Goal: Information Seeking & Learning: Learn about a topic

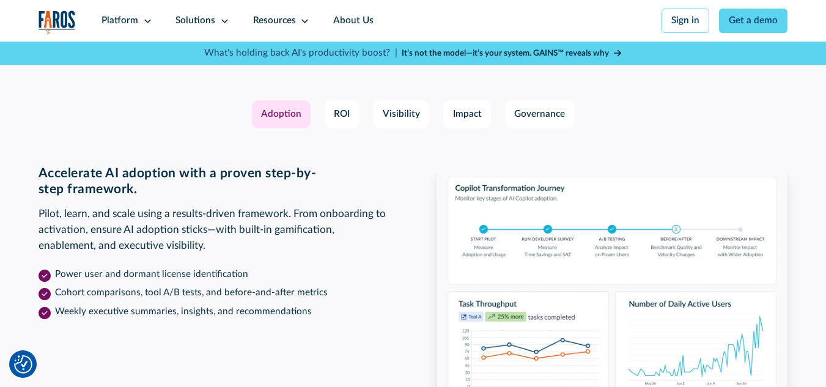
scroll to position [1698, 0]
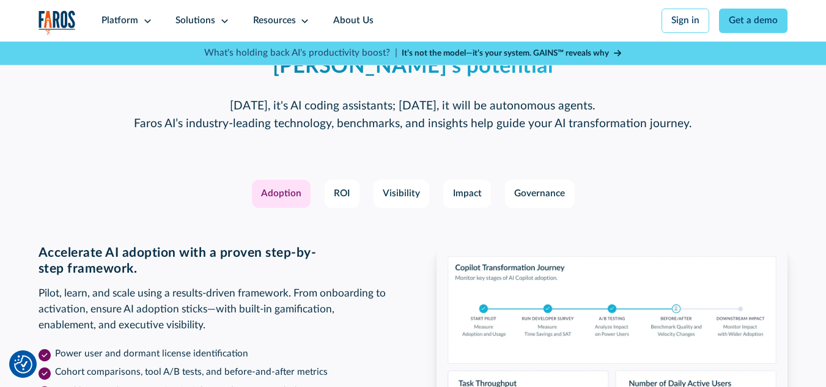
click at [263, 201] on div "Adoption" at bounding box center [281, 194] width 40 height 14
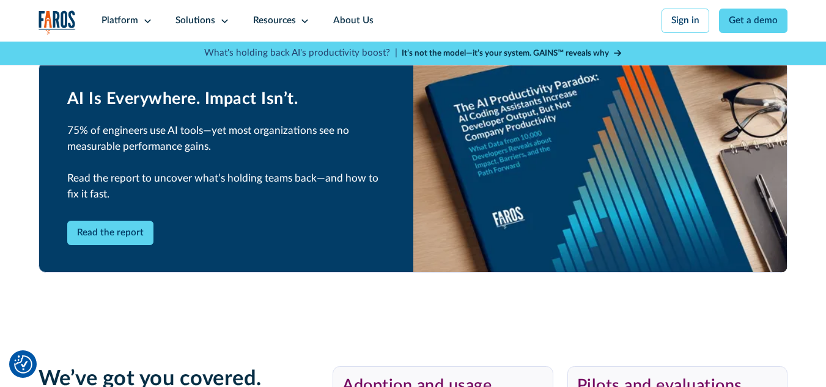
scroll to position [2227, 0]
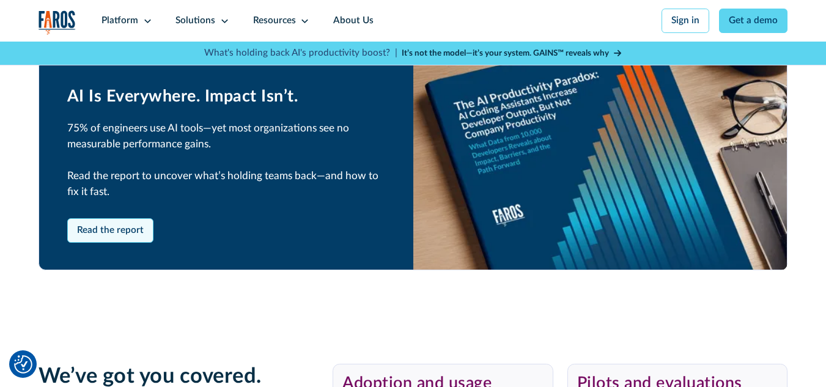
click at [79, 243] on link "Read the report" at bounding box center [110, 230] width 87 height 24
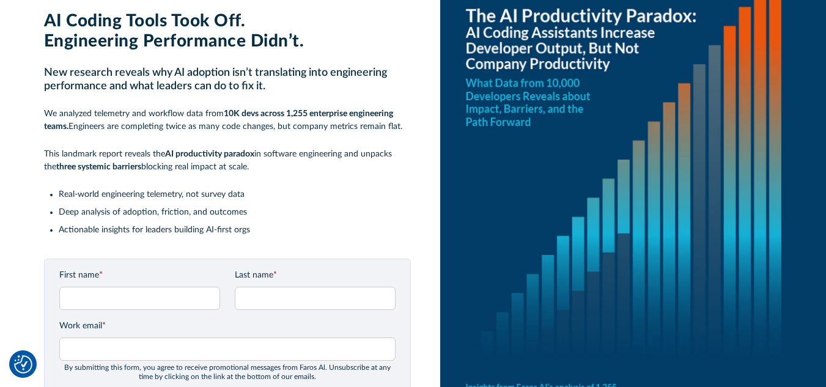
scroll to position [122, 0]
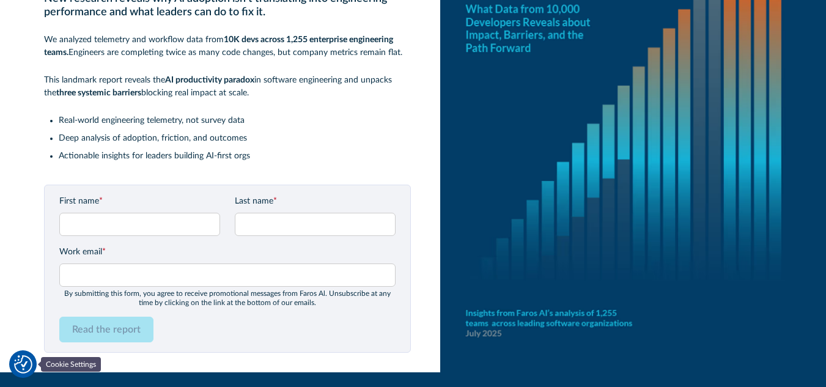
click at [27, 358] on img "Cookie Settings" at bounding box center [23, 364] width 18 height 18
